Goal: Task Accomplishment & Management: Complete application form

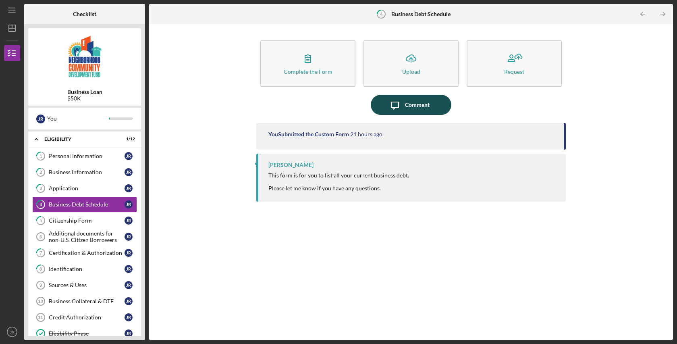
click at [430, 104] on button "Icon/Message Comment" at bounding box center [411, 105] width 81 height 20
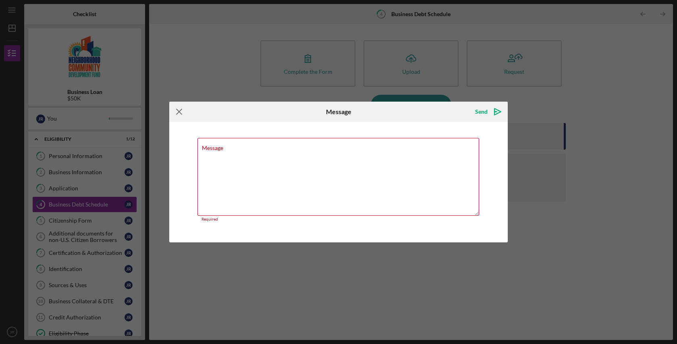
click at [181, 113] on icon "Icon/Menu Close" at bounding box center [179, 112] width 20 height 20
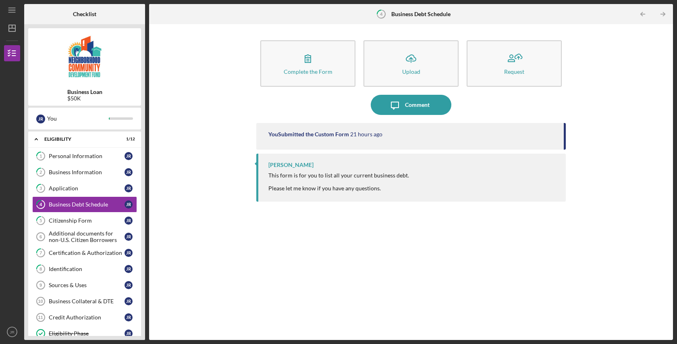
click at [291, 260] on div "You Submitted the Custom Form 21 hours ago [PERSON_NAME] This form is for you t…" at bounding box center [410, 225] width 309 height 205
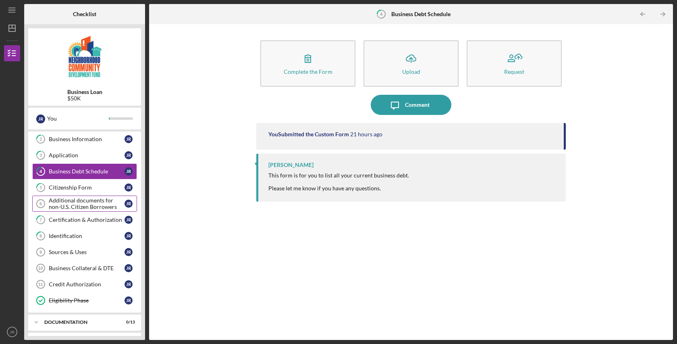
scroll to position [50, 0]
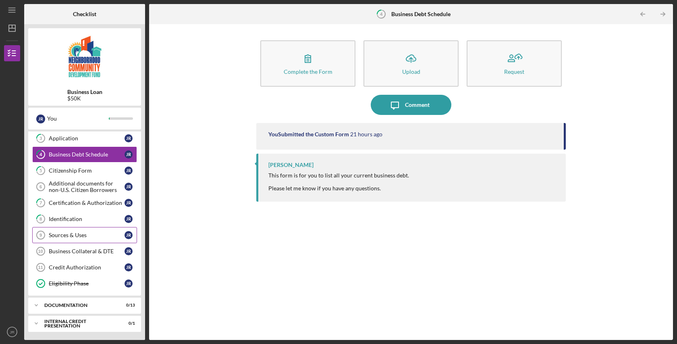
click at [88, 235] on div "Sources & Uses" at bounding box center [87, 235] width 76 height 6
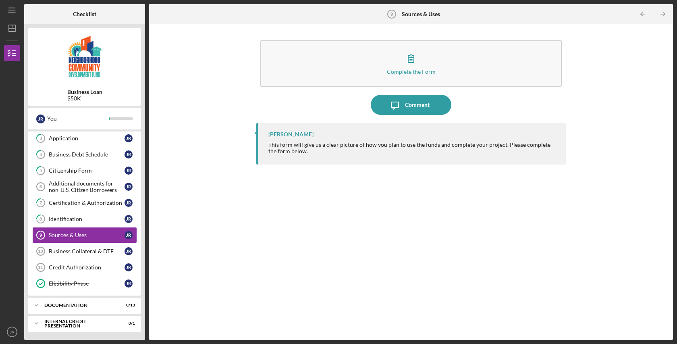
click at [300, 247] on div "[PERSON_NAME] This form will give us a clear picture of how you plan to use the…" at bounding box center [410, 225] width 309 height 205
click at [85, 253] on div "Business Collateral & DTE" at bounding box center [87, 251] width 76 height 6
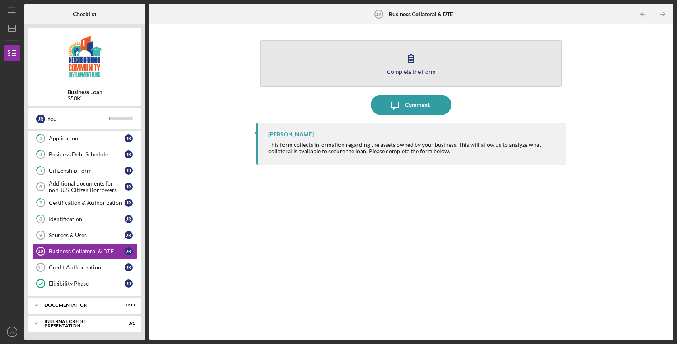
click at [413, 69] on div "Complete the Form" at bounding box center [411, 72] width 49 height 6
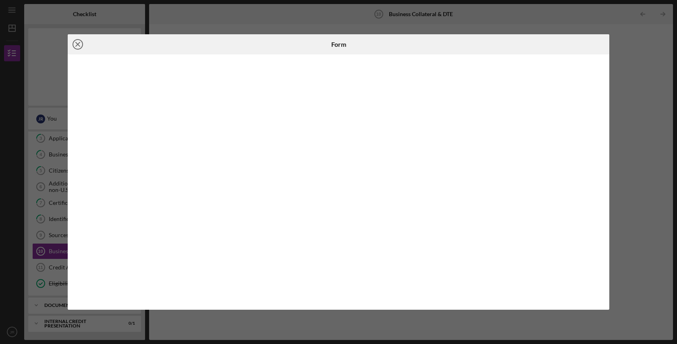
click at [79, 45] on icon "Icon/Close" at bounding box center [78, 44] width 20 height 20
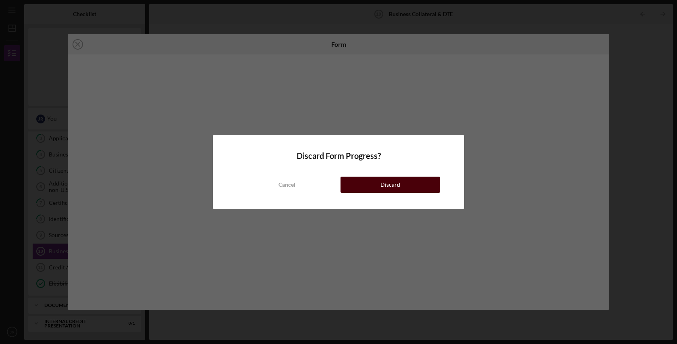
click at [405, 186] on button "Discard" at bounding box center [391, 185] width 100 height 16
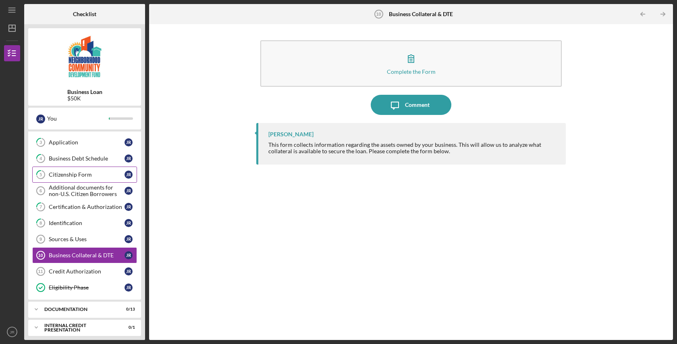
scroll to position [50, 0]
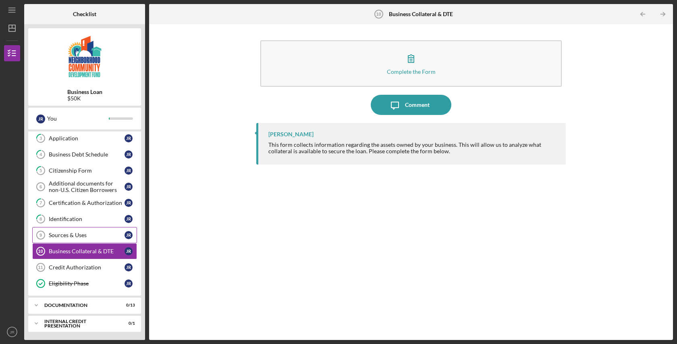
click at [58, 235] on div "Sources & Uses" at bounding box center [87, 235] width 76 height 6
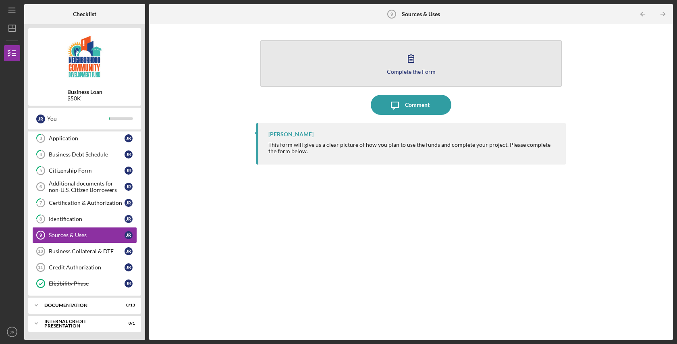
click at [413, 55] on icon "button" at bounding box center [411, 58] width 20 height 20
